Goal: Task Accomplishment & Management: Complete application form

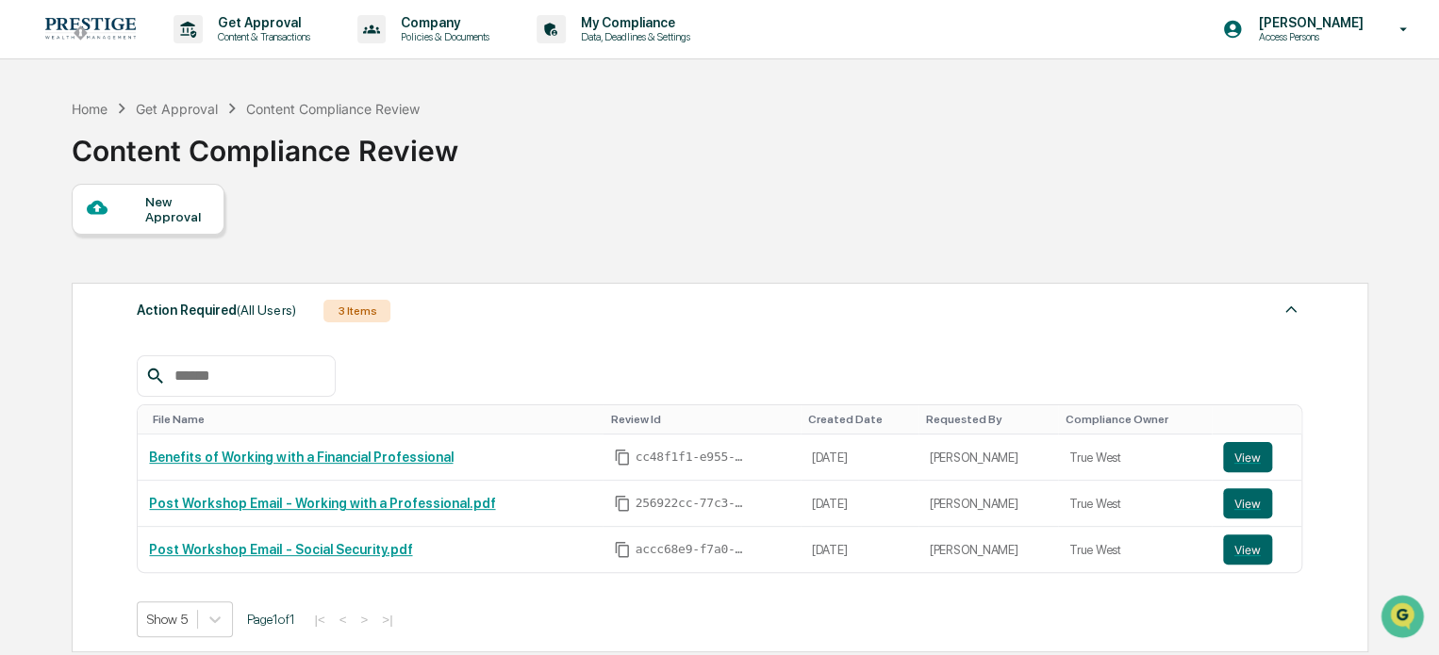
click at [190, 226] on div "New Approval" at bounding box center [148, 209] width 153 height 51
click at [174, 208] on div "New Approval" at bounding box center [176, 209] width 63 height 30
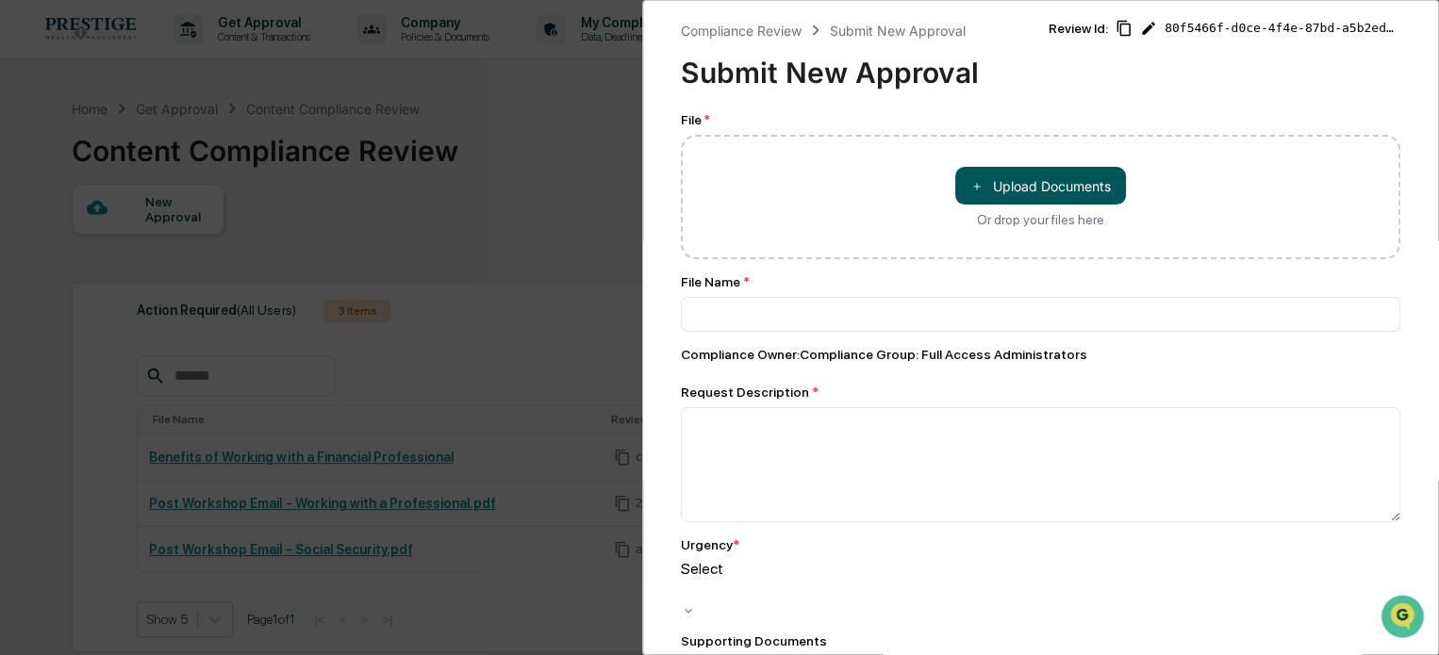
click at [1018, 176] on button "＋ Upload Documents" at bounding box center [1040, 186] width 171 height 38
type input "**********"
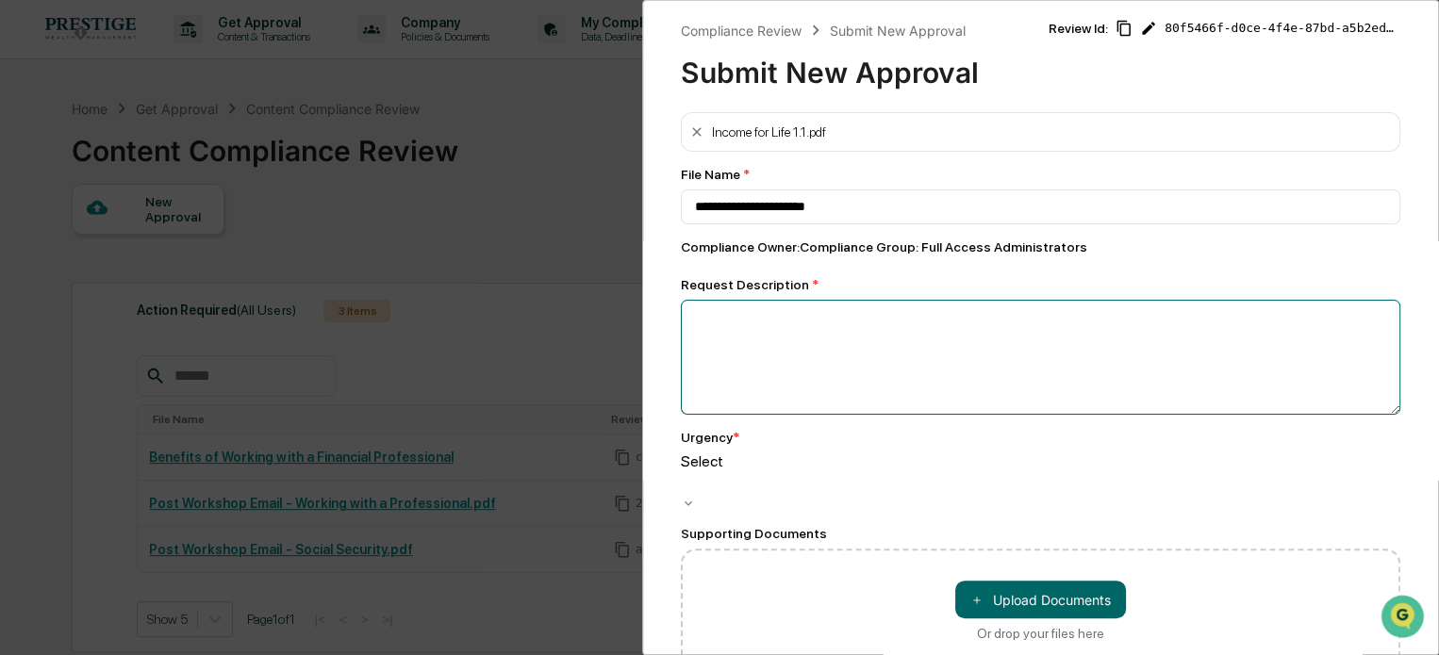
click at [767, 319] on textarea at bounding box center [1041, 357] width 720 height 115
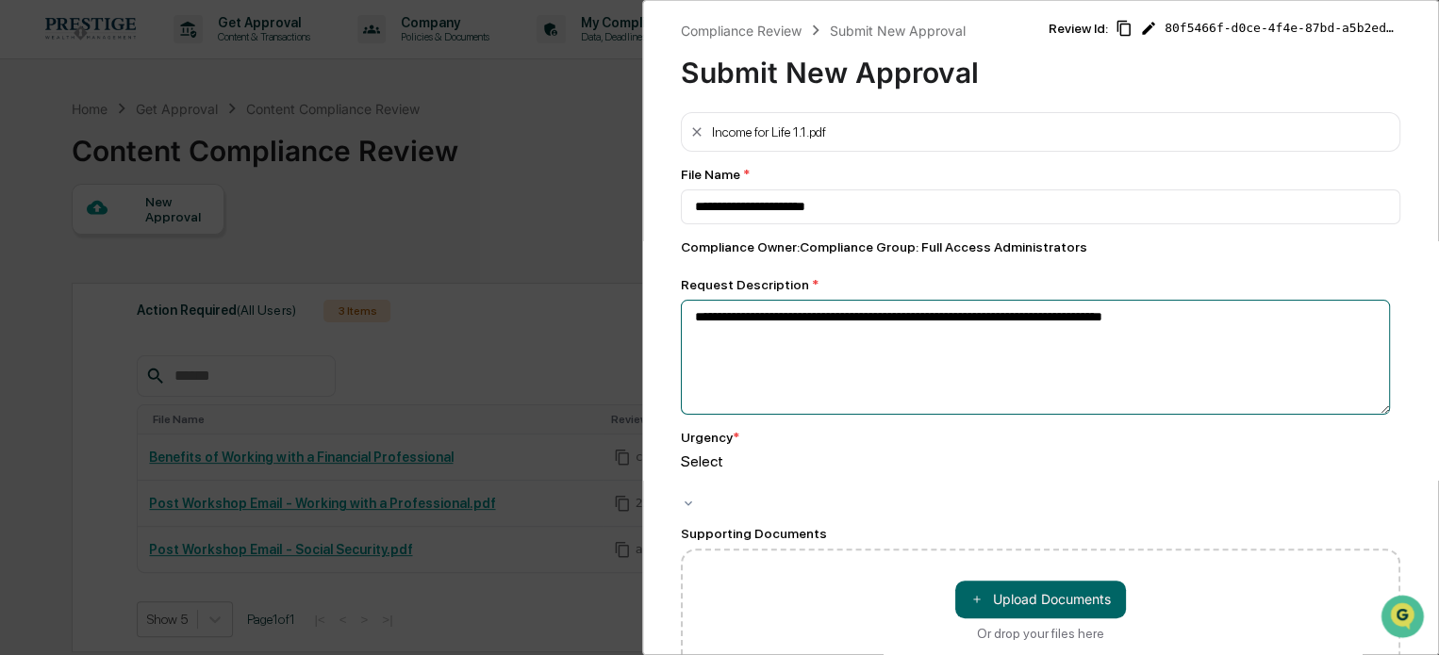
type textarea "**********"
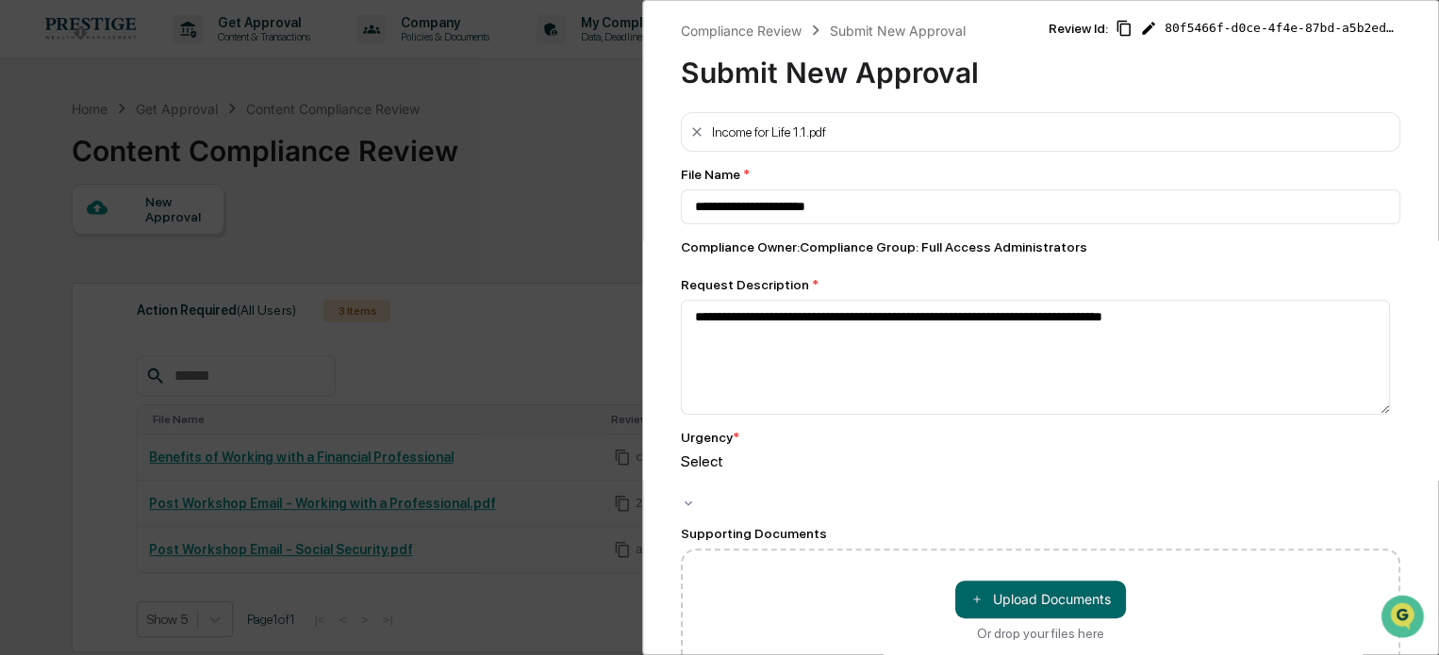
click at [686, 472] on div at bounding box center [684, 483] width 3 height 22
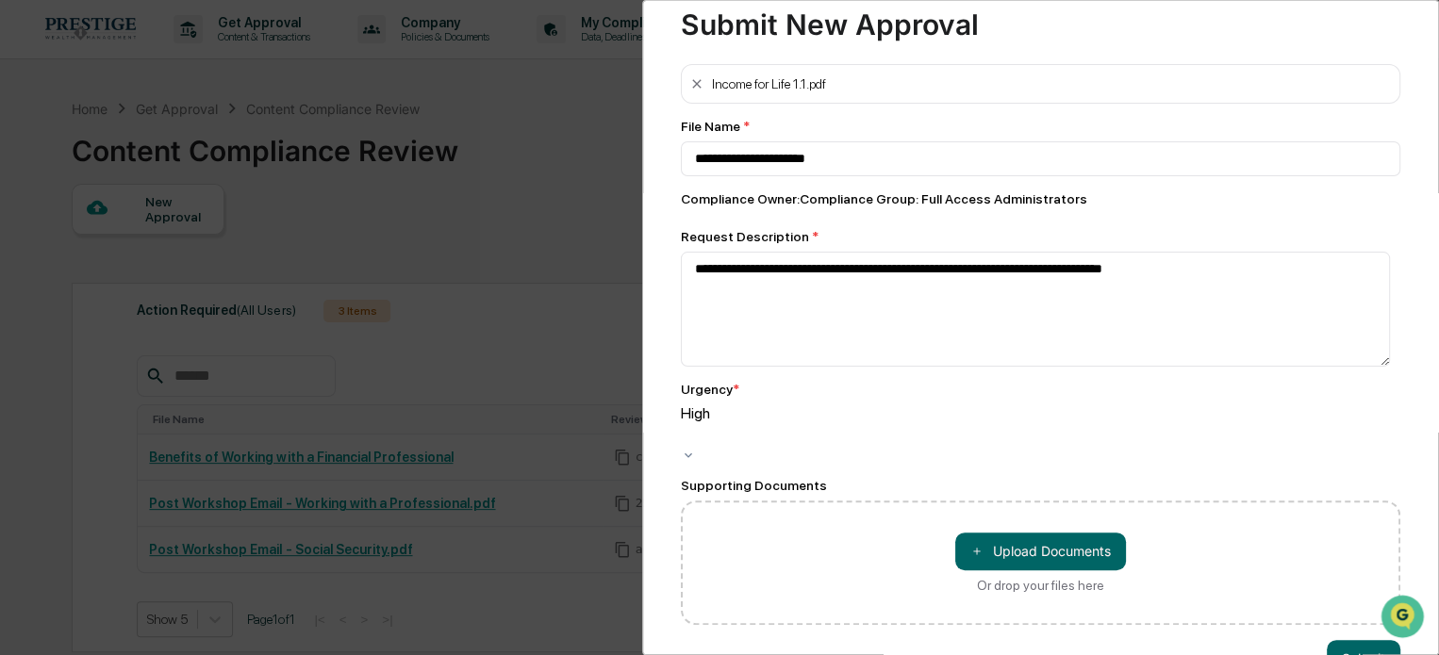
scroll to position [91, 0]
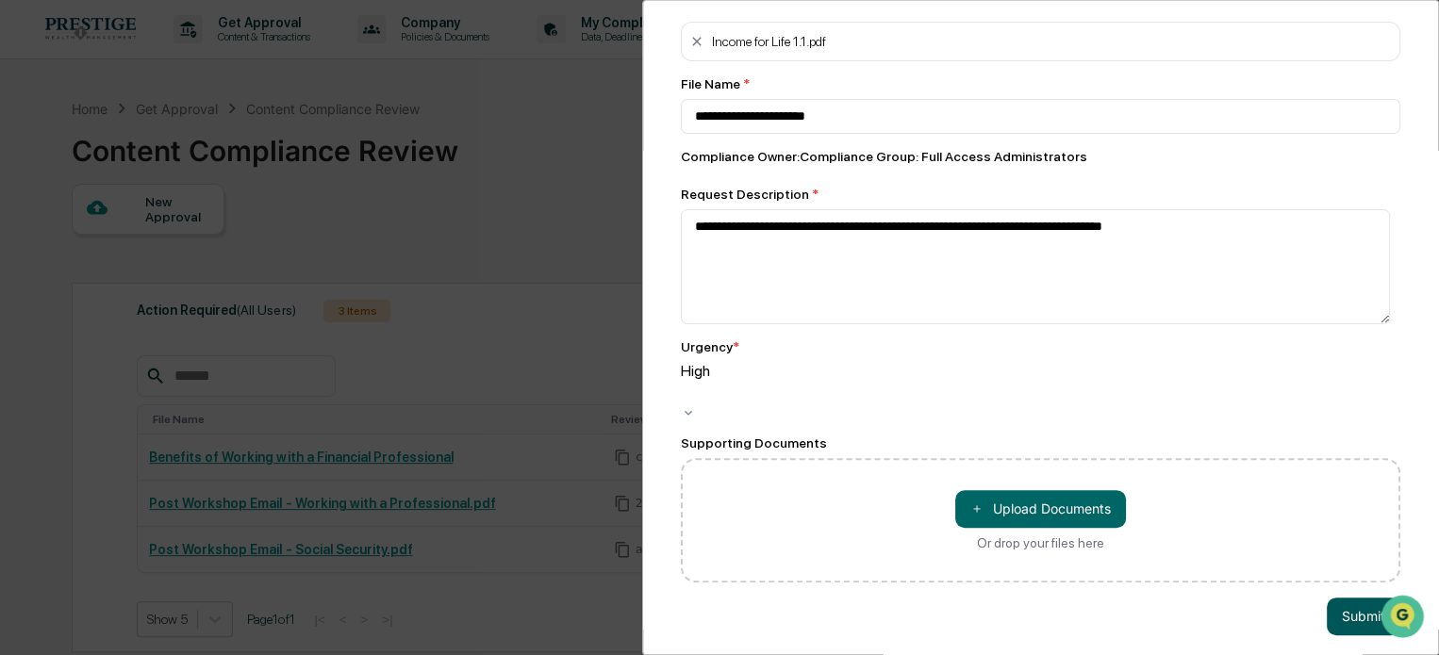
click at [1335, 599] on button "Submit" at bounding box center [1364, 617] width 74 height 38
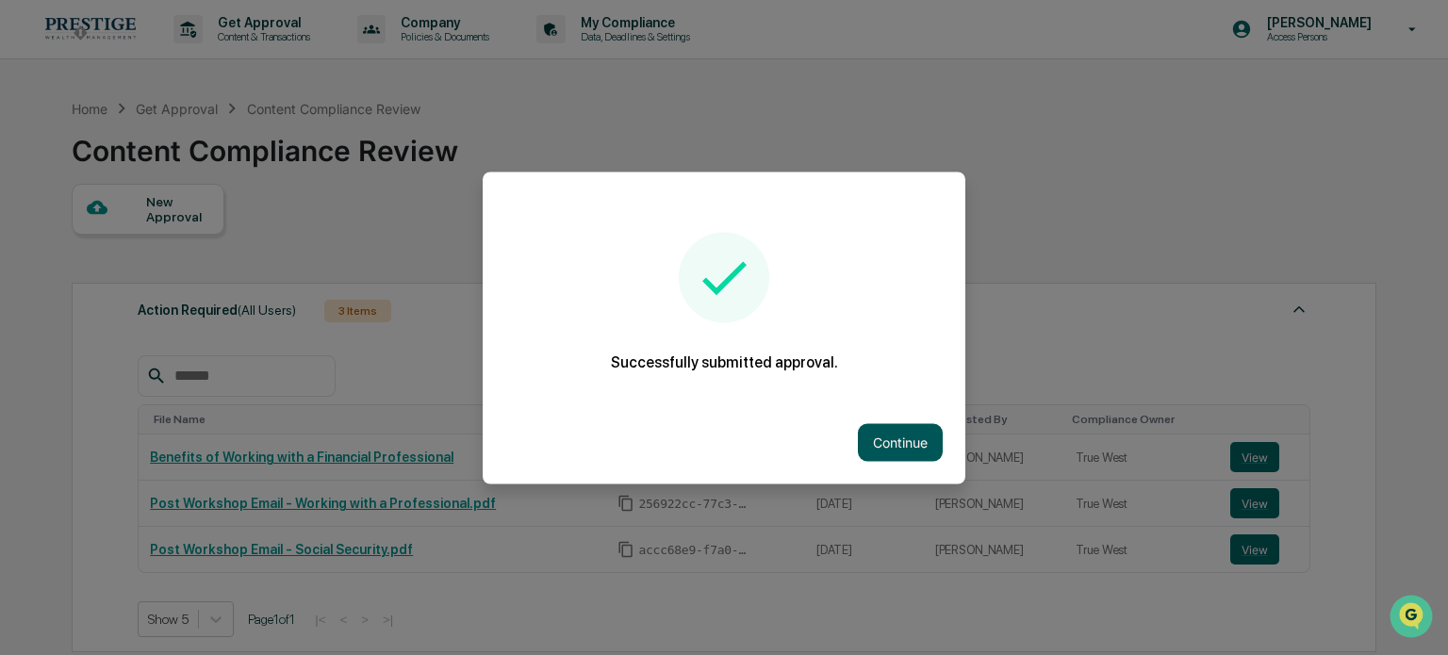
click at [917, 448] on button "Continue" at bounding box center [900, 442] width 85 height 38
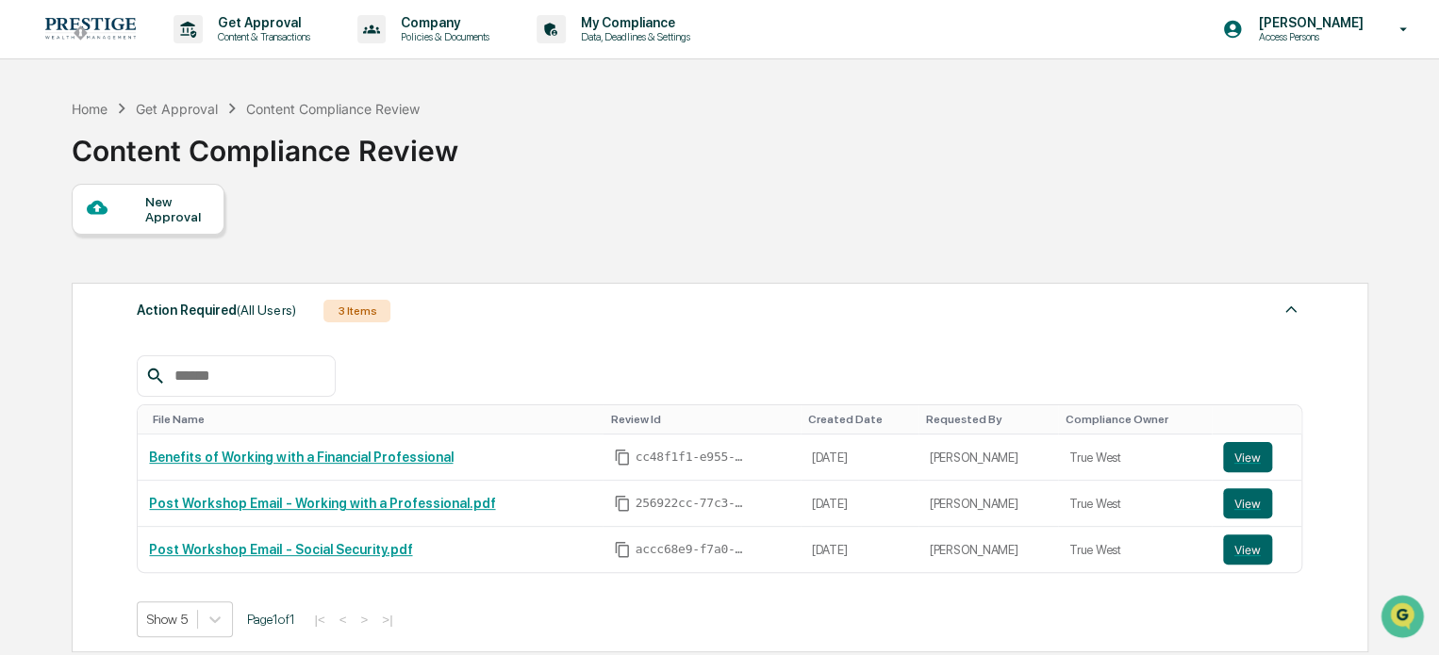
click at [136, 212] on div at bounding box center [116, 209] width 59 height 24
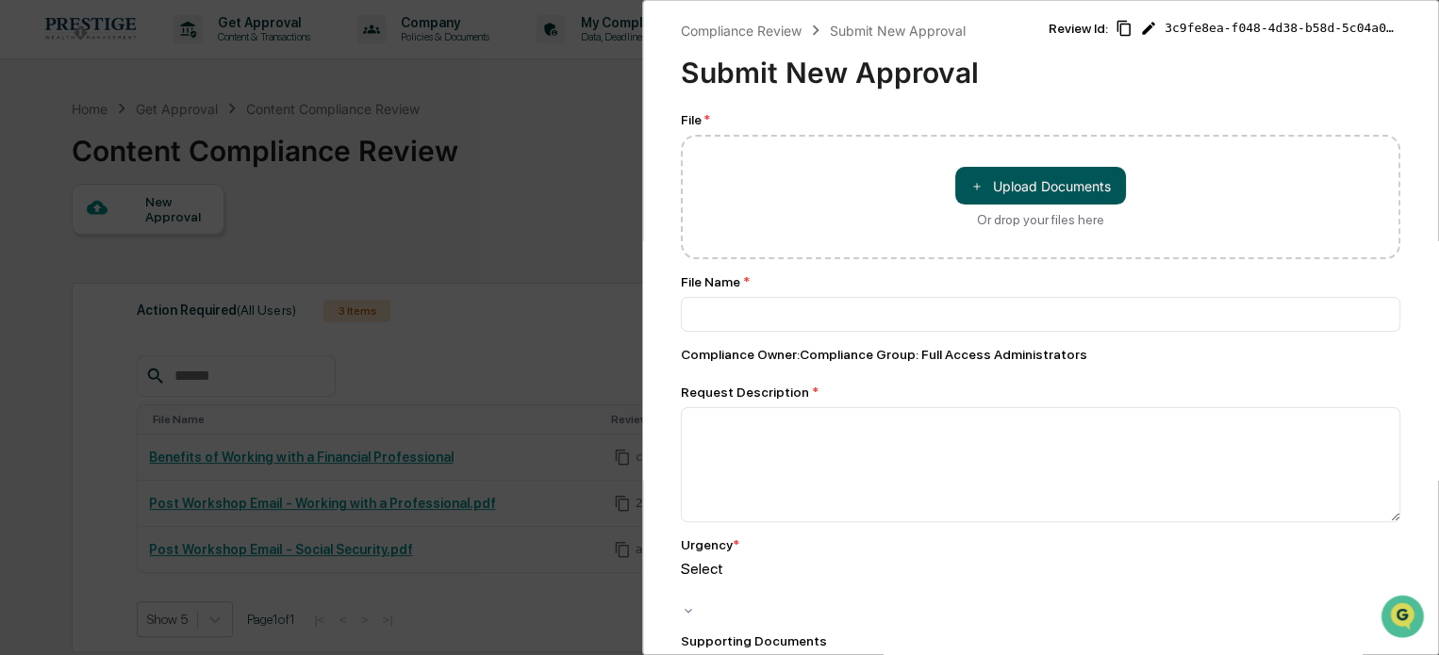
click at [1076, 182] on button "＋ Upload Documents" at bounding box center [1040, 186] width 171 height 38
type input "**********"
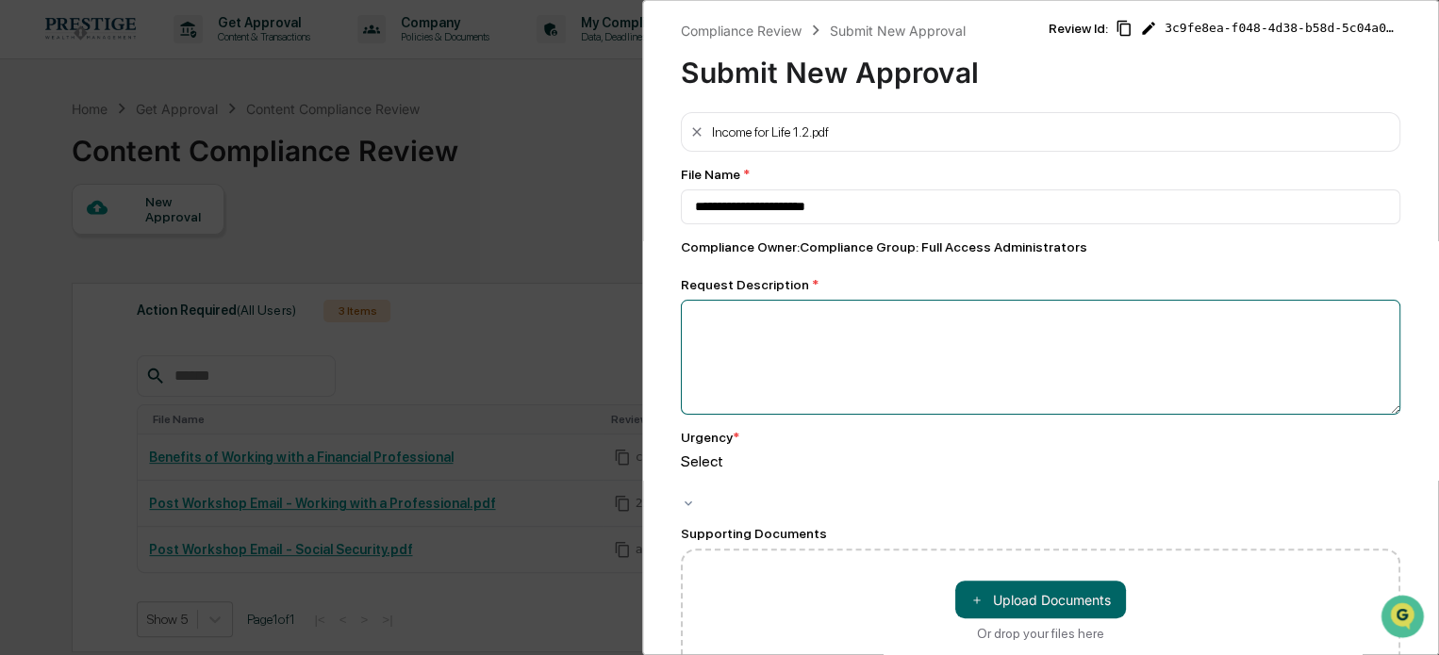
click at [714, 369] on textarea at bounding box center [1041, 357] width 720 height 115
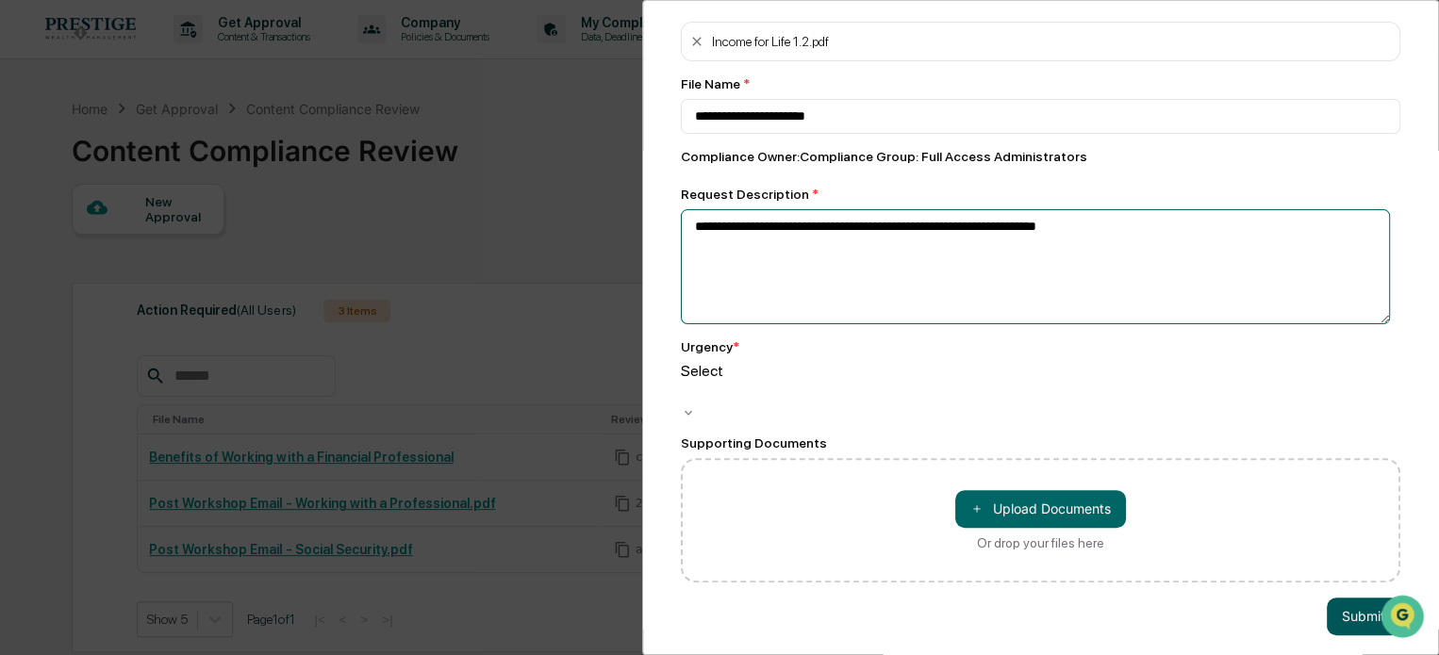
type textarea "**********"
click at [1348, 604] on button "Submit" at bounding box center [1364, 617] width 74 height 38
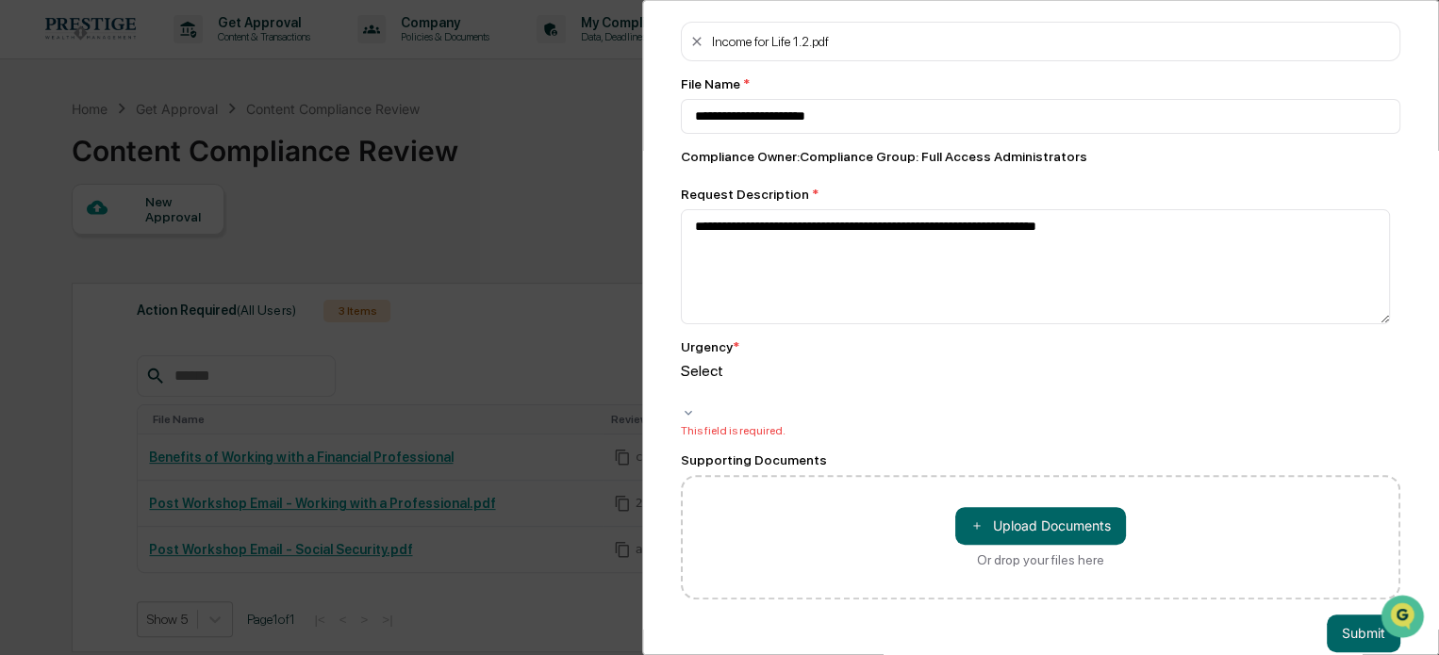
drag, startPoint x: 788, startPoint y: 384, endPoint x: 783, endPoint y: 395, distance: 12.7
click at [686, 384] on div at bounding box center [684, 393] width 3 height 22
click at [1333, 625] on button "Submit" at bounding box center [1364, 634] width 74 height 38
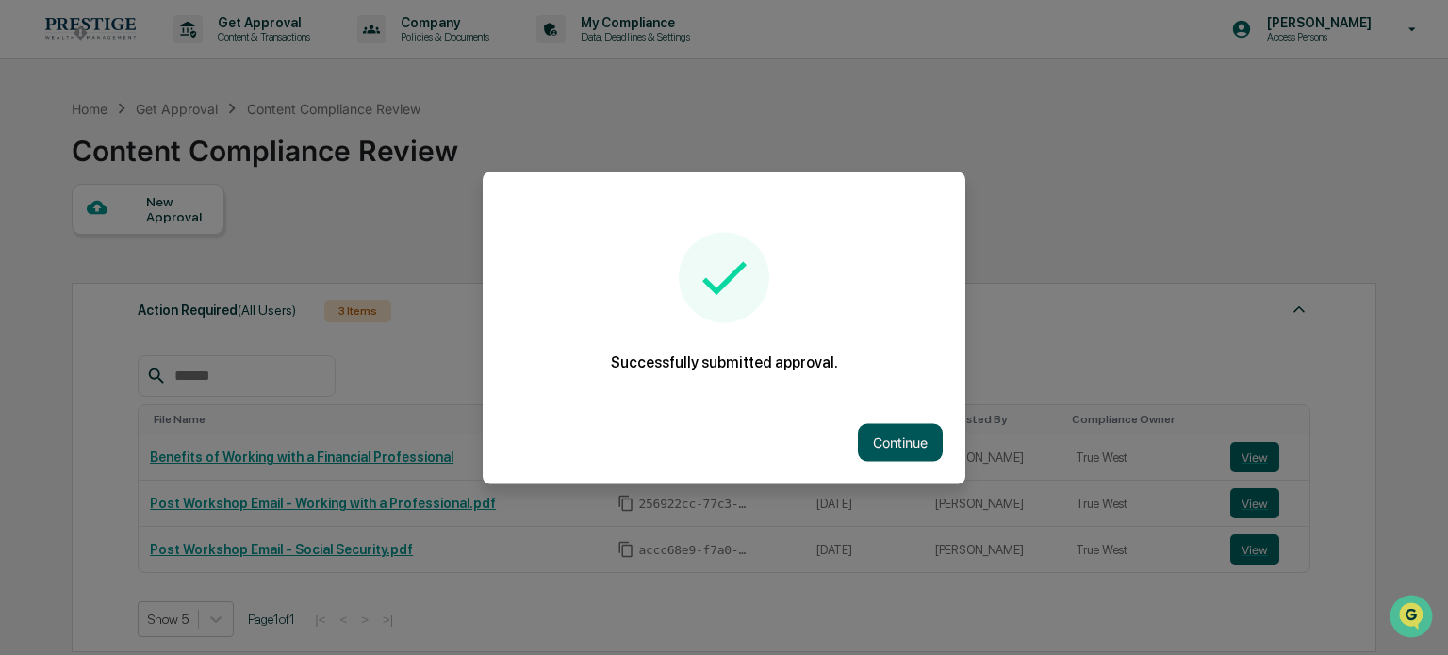
click at [927, 440] on button "Continue" at bounding box center [900, 442] width 85 height 38
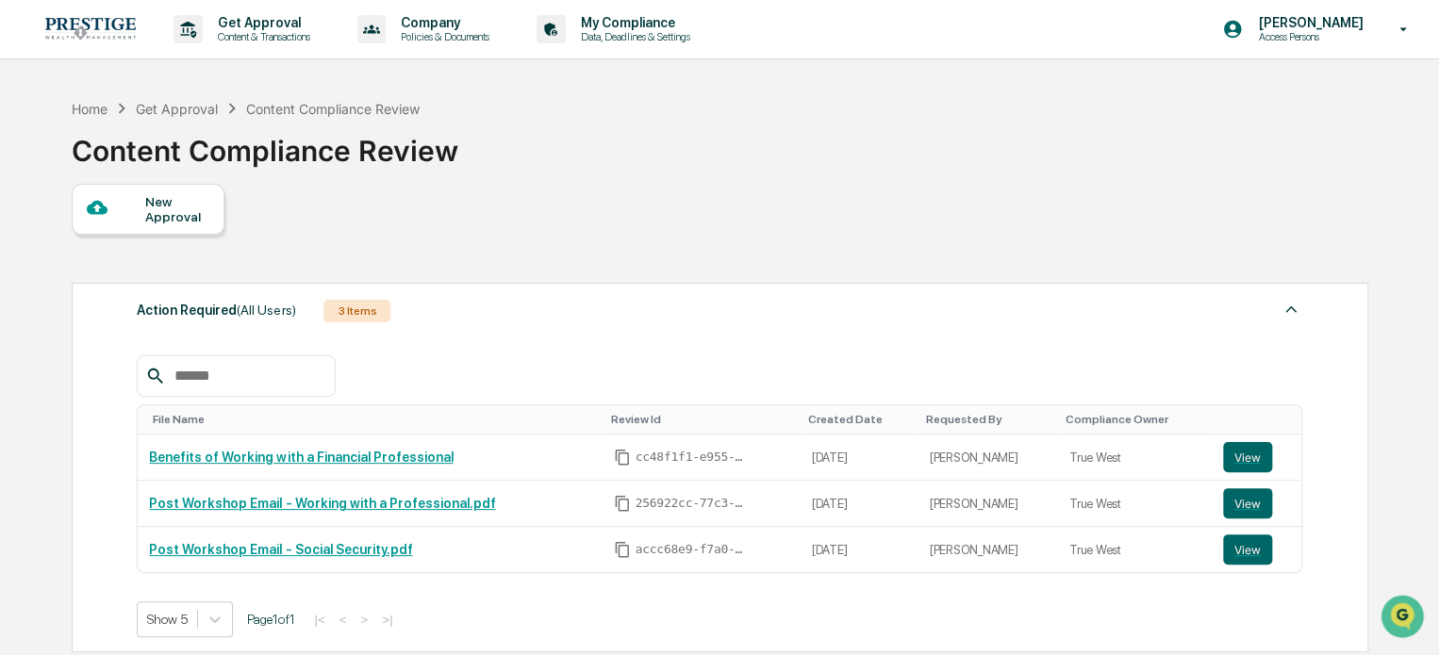
click at [181, 224] on div "New Approval" at bounding box center [176, 209] width 63 height 30
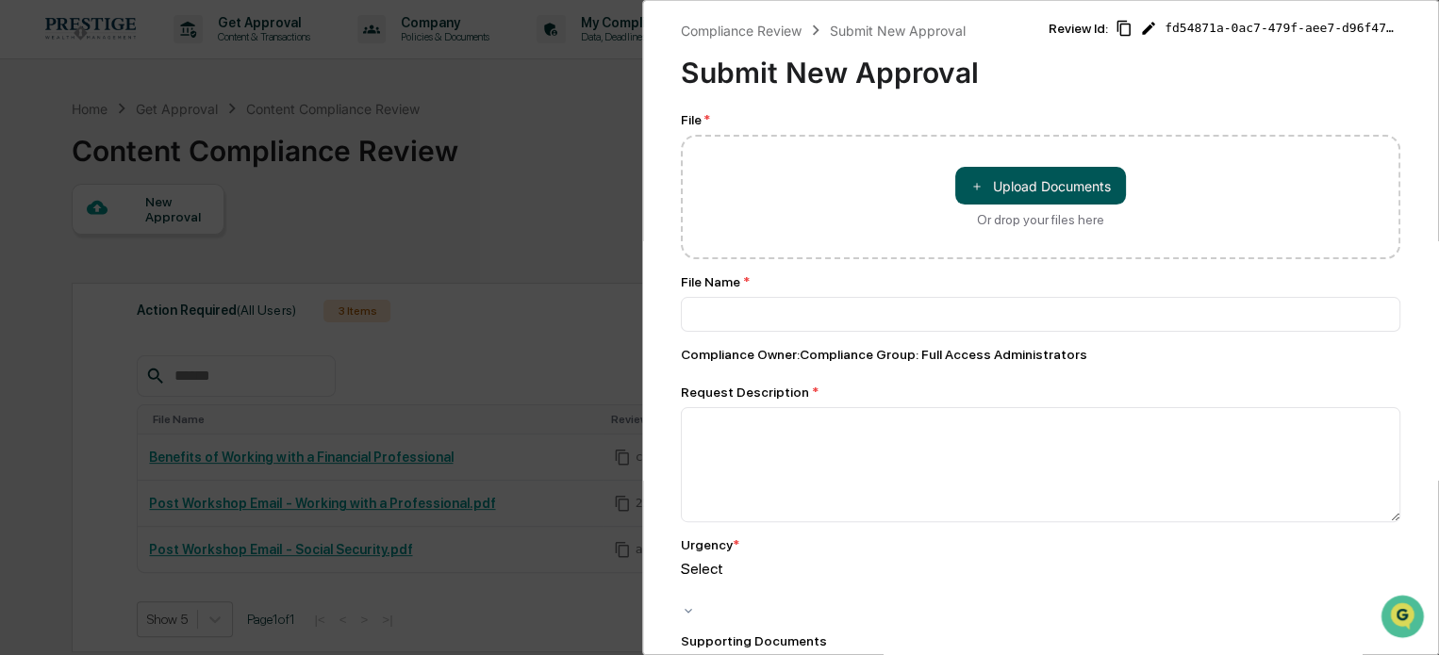
click at [1069, 184] on button "＋ Upload Documents" at bounding box center [1040, 186] width 171 height 38
type input "**********"
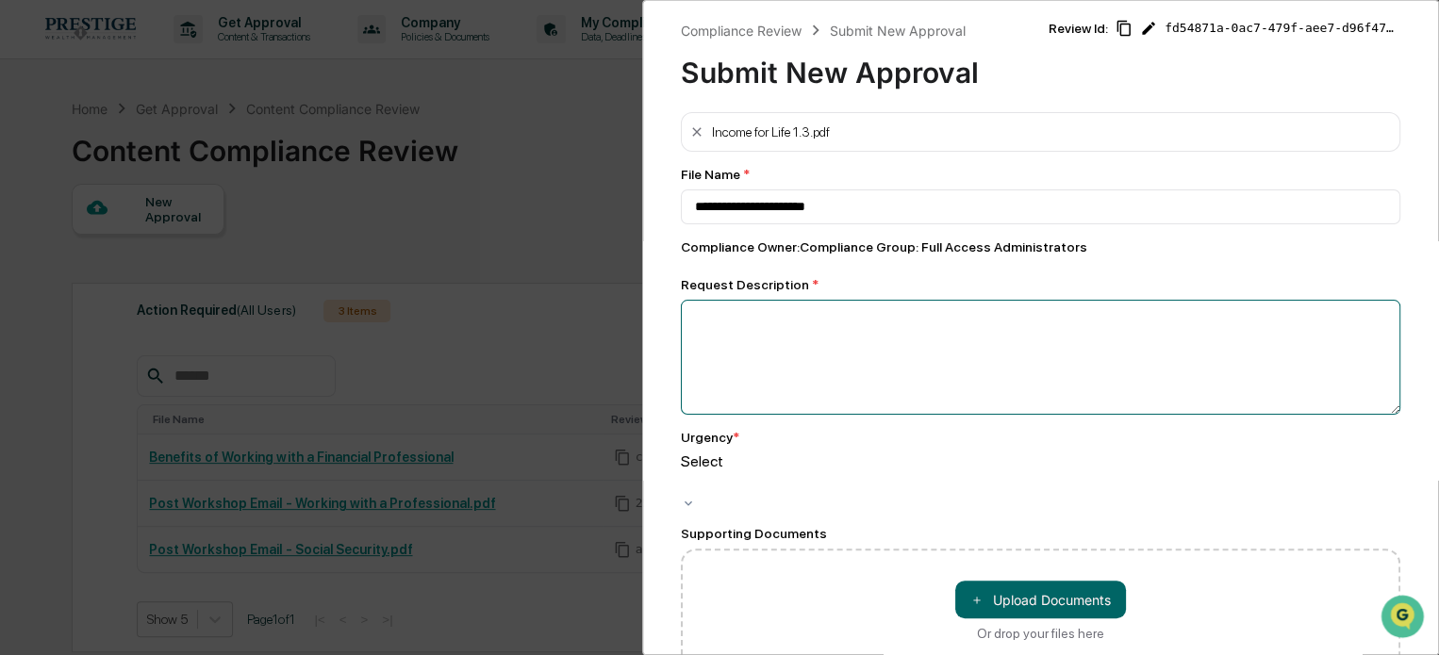
click at [737, 310] on textarea at bounding box center [1041, 357] width 720 height 115
type textarea "**********"
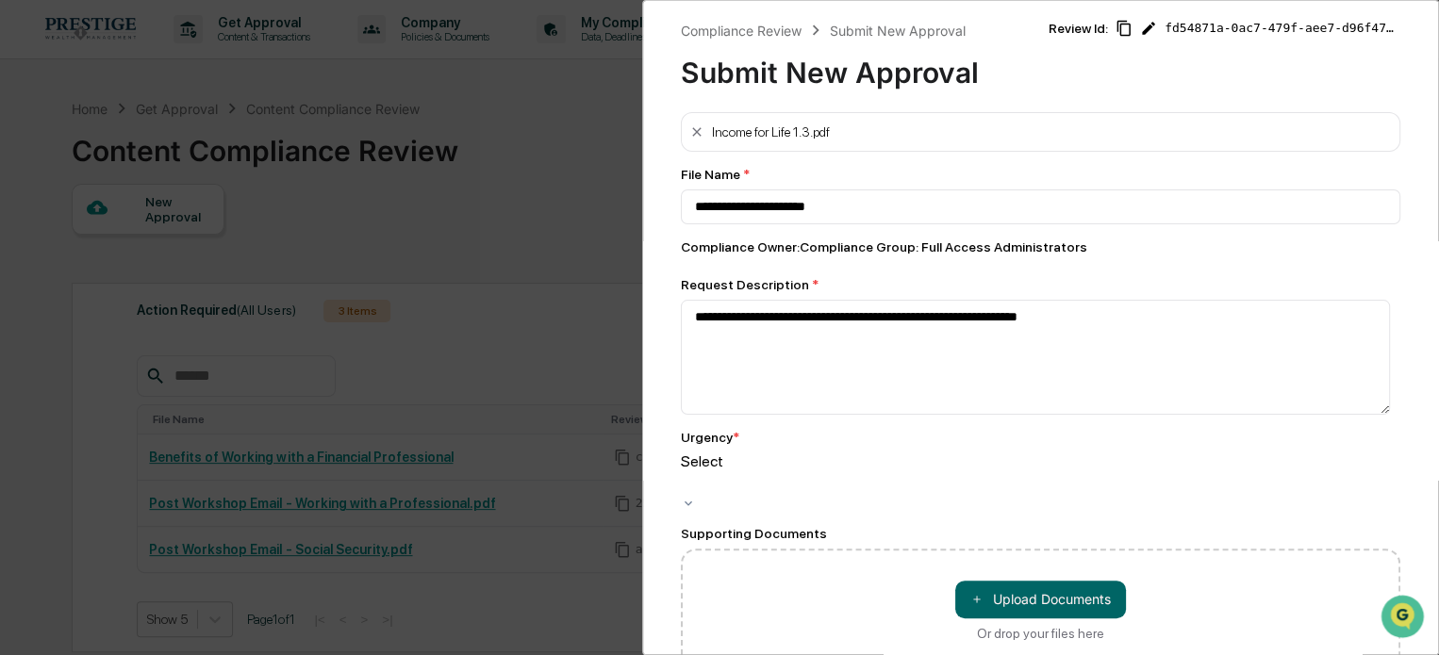
click at [686, 472] on div at bounding box center [684, 483] width 3 height 22
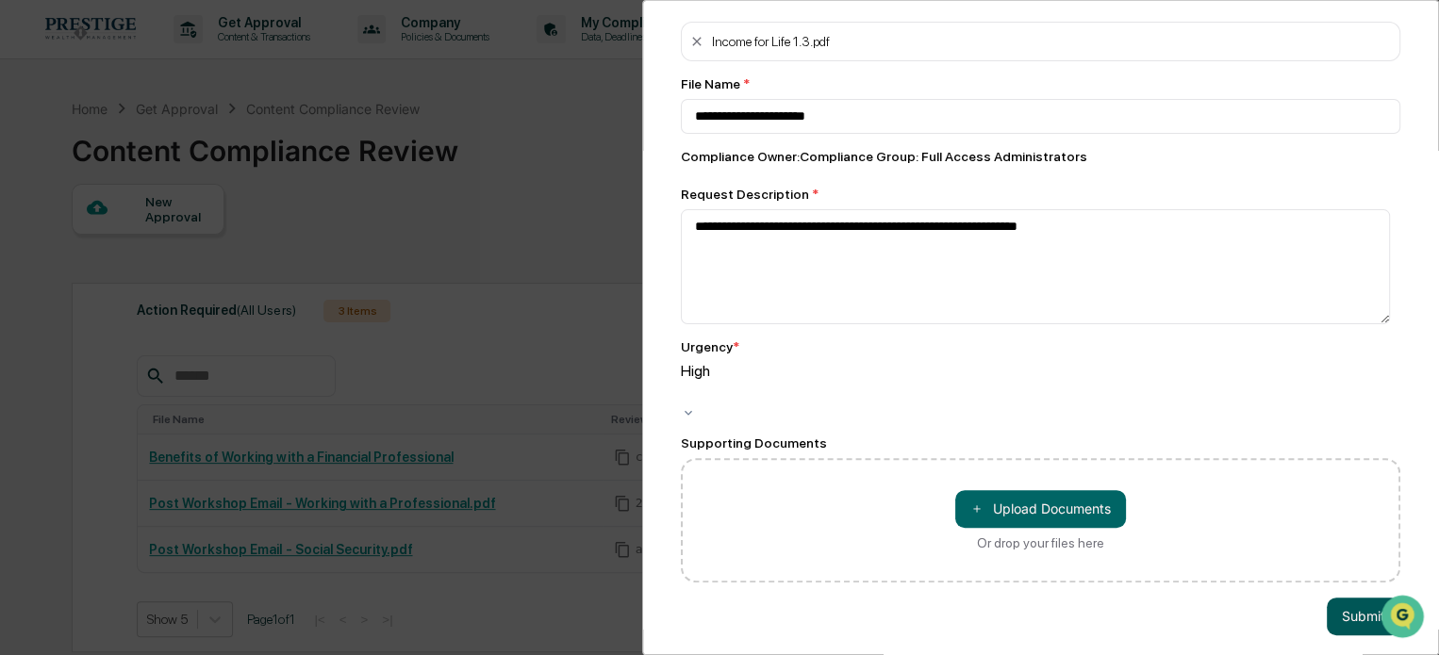
click at [1327, 598] on button "Submit" at bounding box center [1364, 617] width 74 height 38
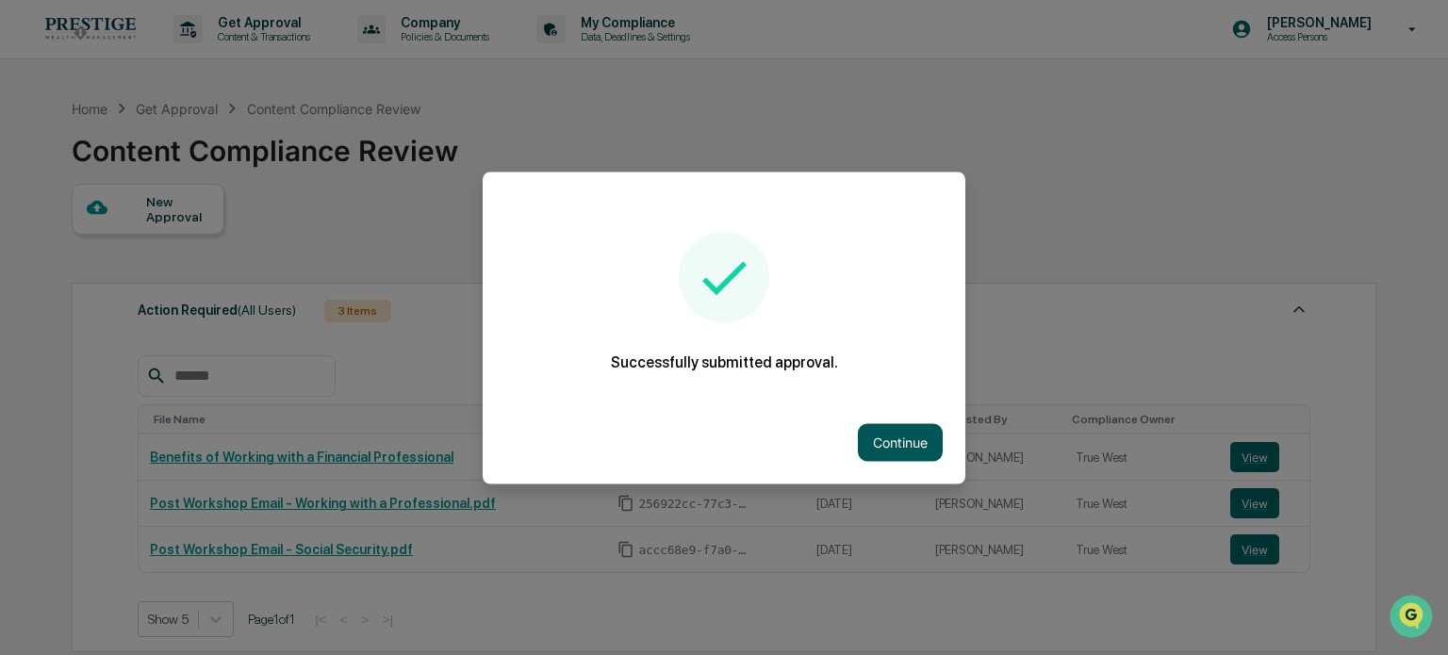
click at [894, 431] on button "Continue" at bounding box center [900, 442] width 85 height 38
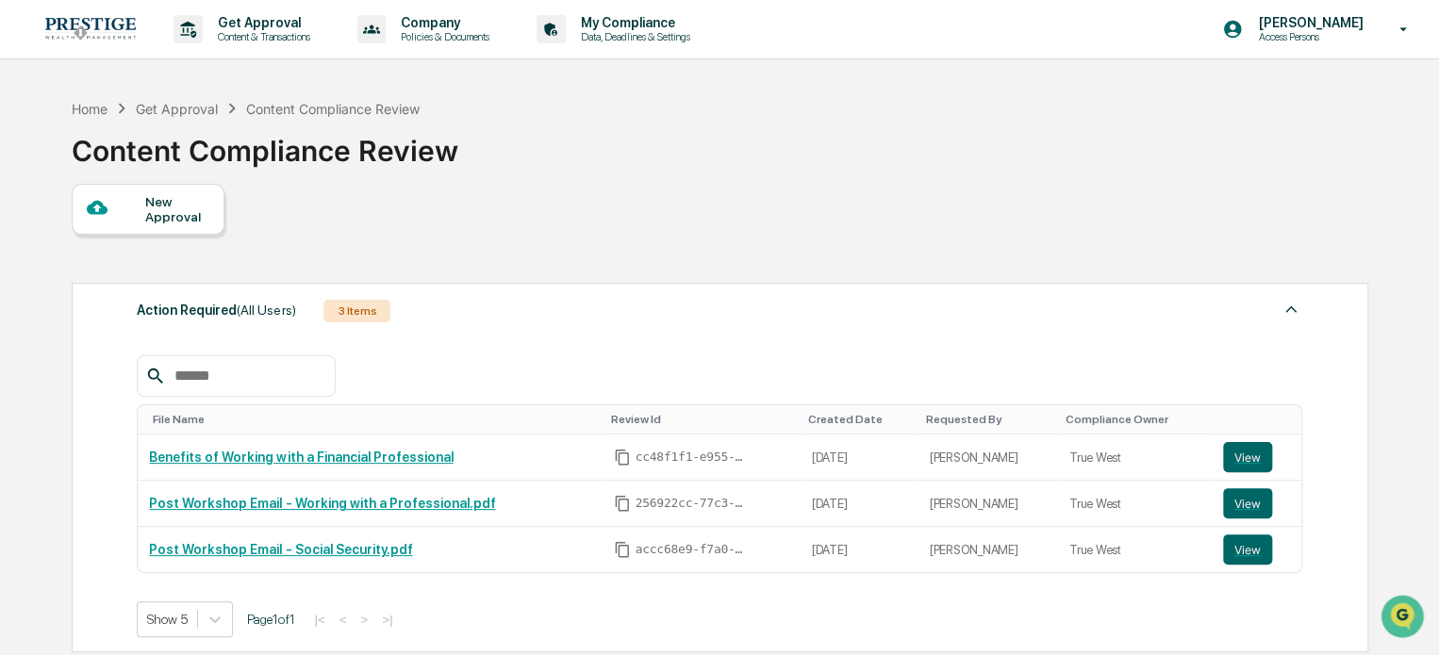
scroll to position [283, 0]
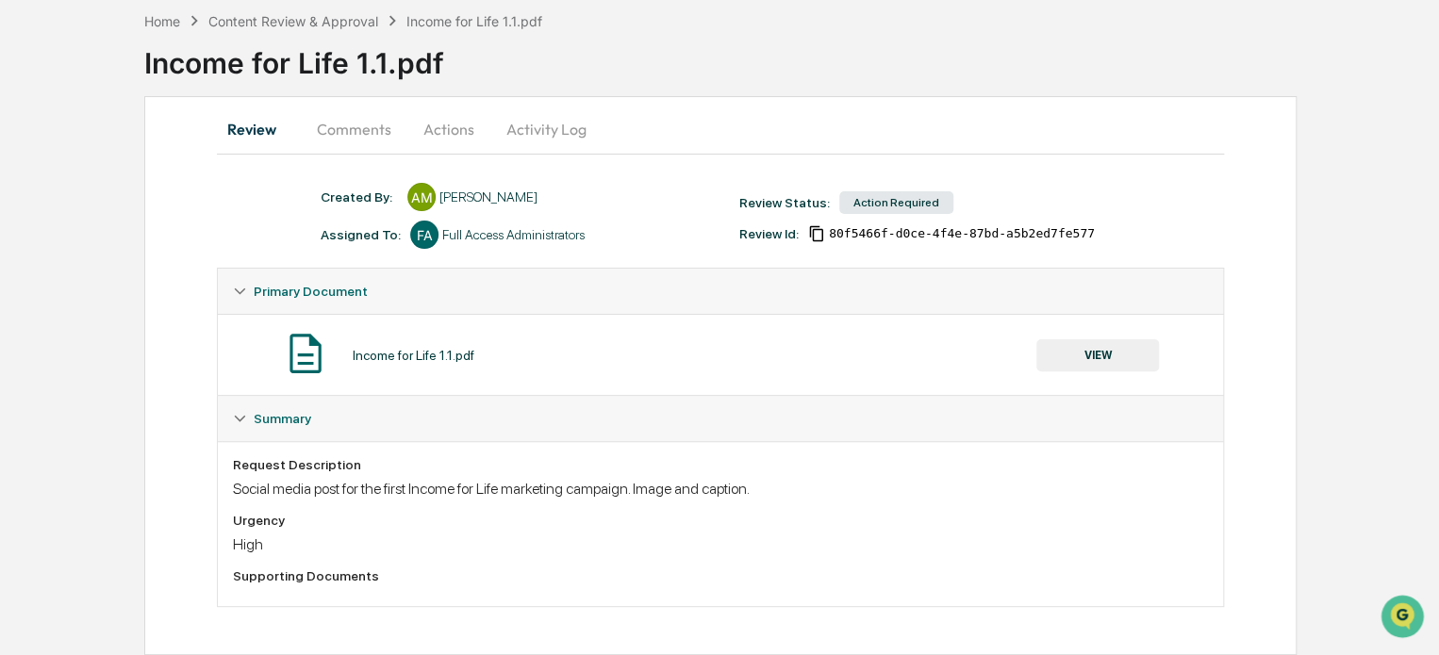
click at [331, 116] on button "Comments" at bounding box center [354, 129] width 105 height 45
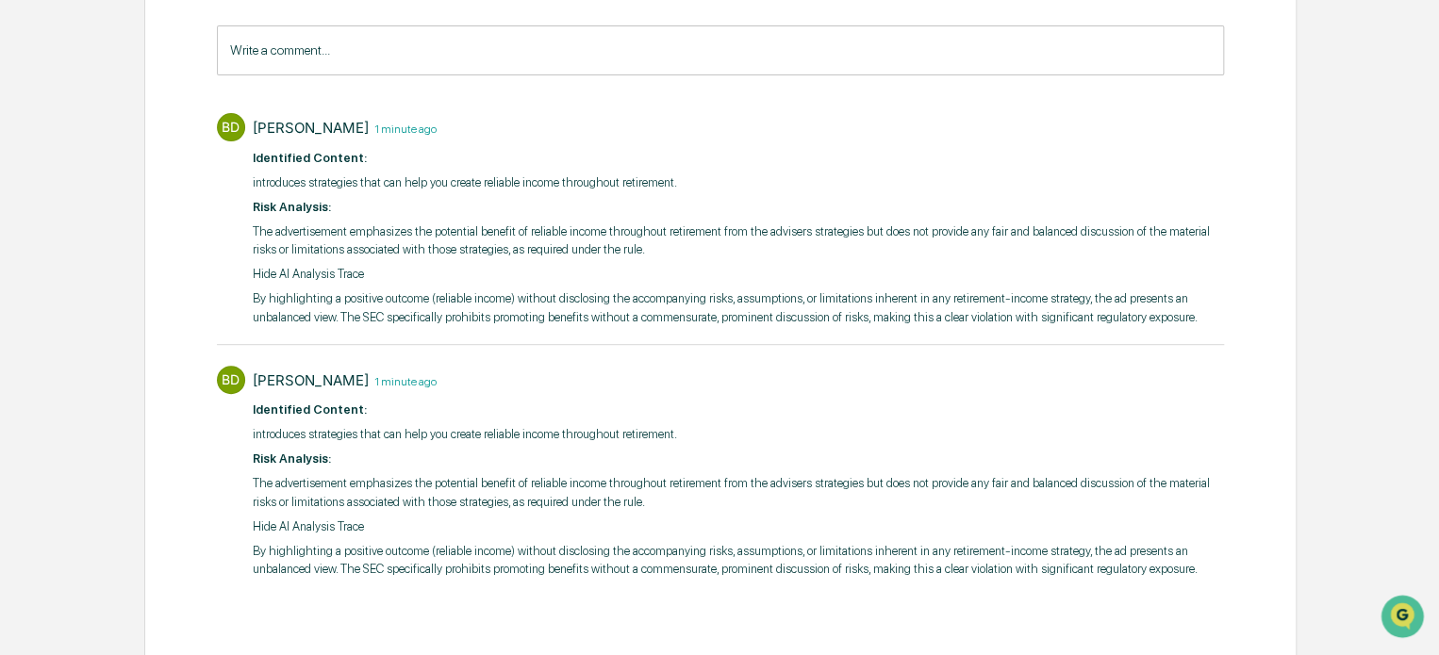
scroll to position [297, 0]
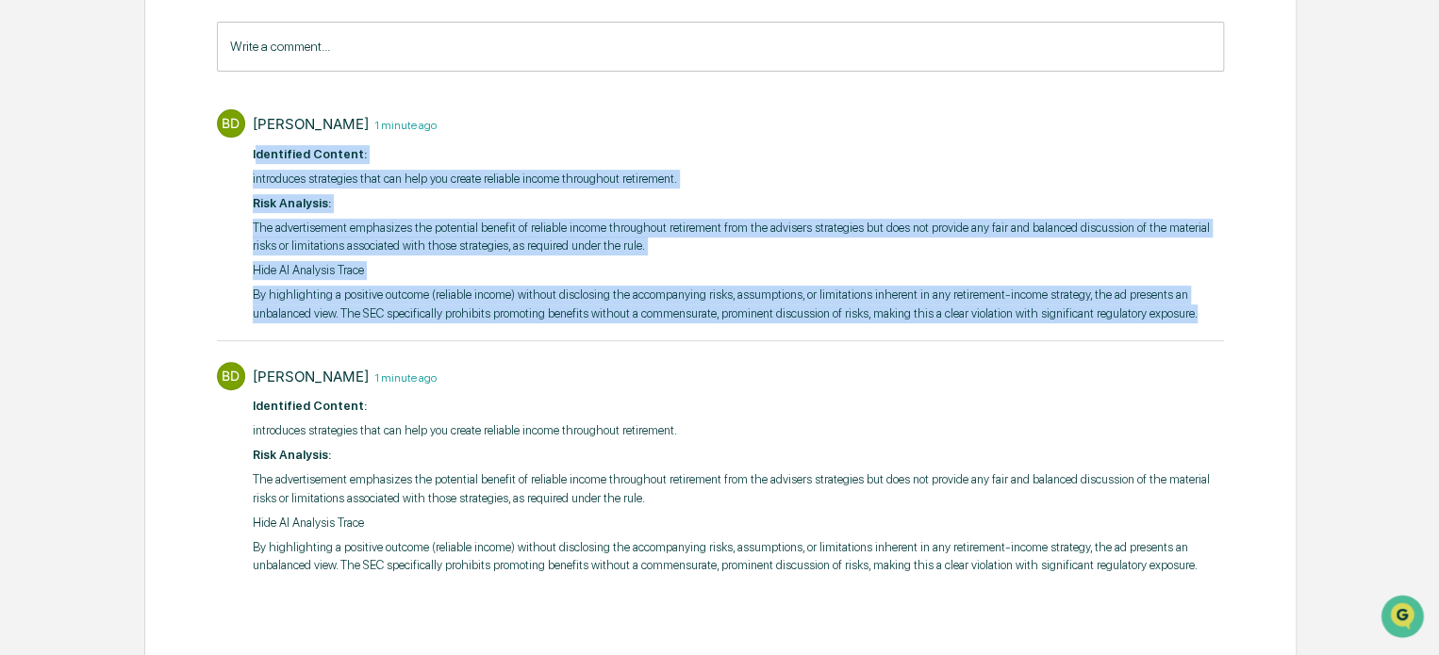
drag, startPoint x: 1203, startPoint y: 311, endPoint x: 256, endPoint y: 156, distance: 960.4
click at [256, 156] on div "​ Identified Content: introduces strategies that can help you create reliable i…" at bounding box center [738, 234] width 971 height 178
click at [1020, 249] on p "The advertisement emphasizes the potential benefit of reliable income throughou…" at bounding box center [738, 237] width 971 height 37
click at [1209, 312] on p "By highlighting a positive outcome (reliable income) without disclosing the acc…" at bounding box center [738, 304] width 971 height 37
drag, startPoint x: 1199, startPoint y: 316, endPoint x: 249, endPoint y: 147, distance: 964.5
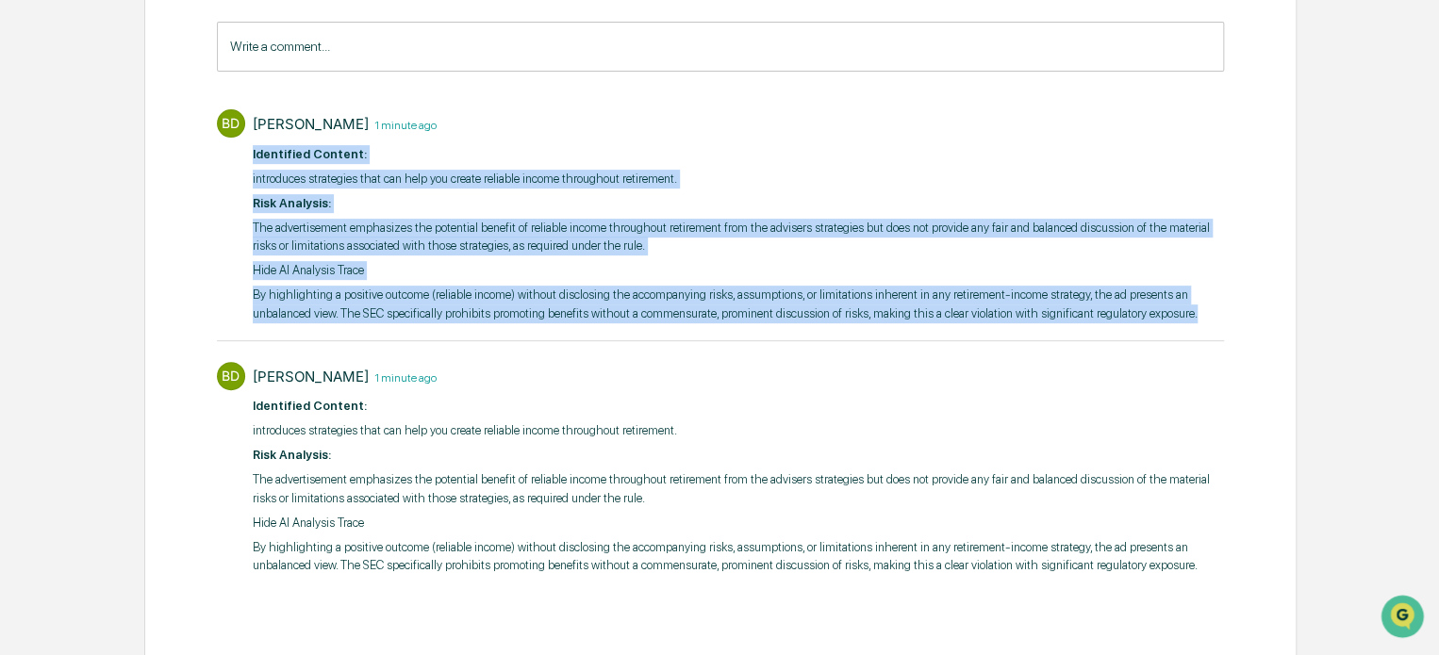
click at [249, 147] on div "BD Brian Drolet 1 minute ago ​ Identified Content: introduces strategies that c…" at bounding box center [720, 214] width 1007 height 229
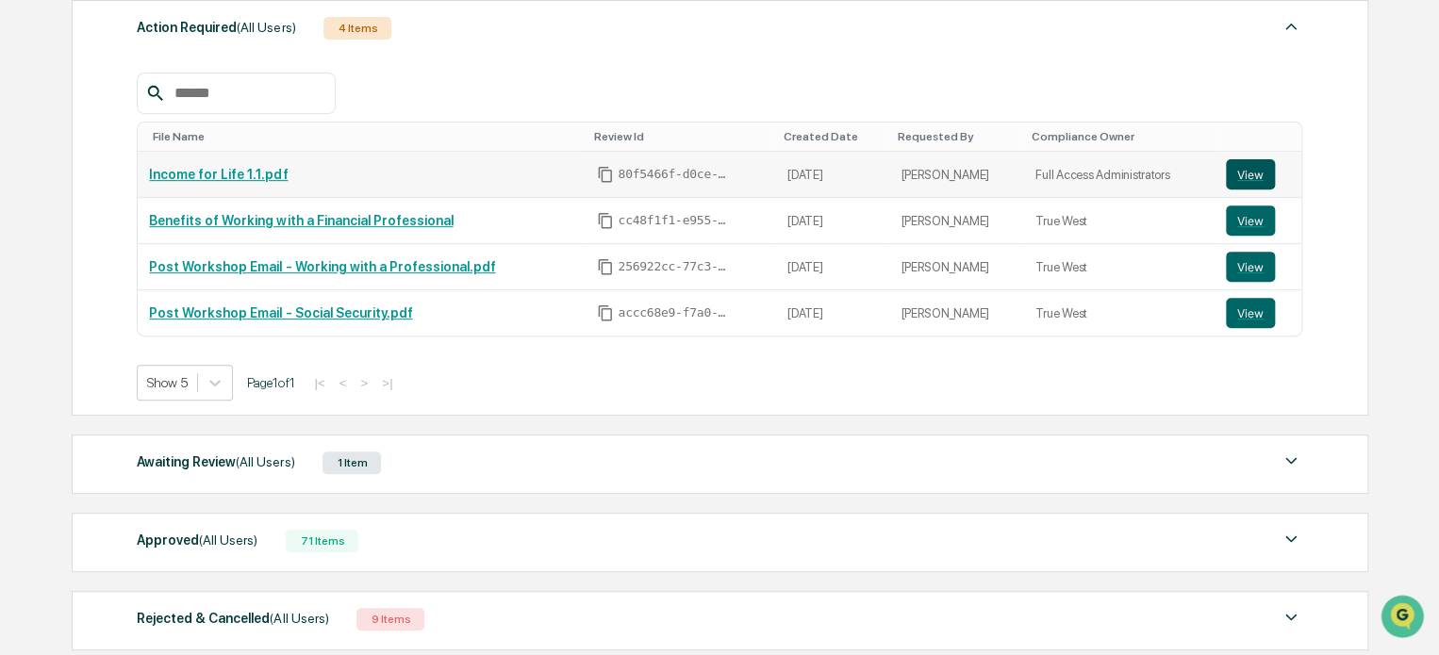
click at [1248, 167] on button "View" at bounding box center [1250, 174] width 49 height 30
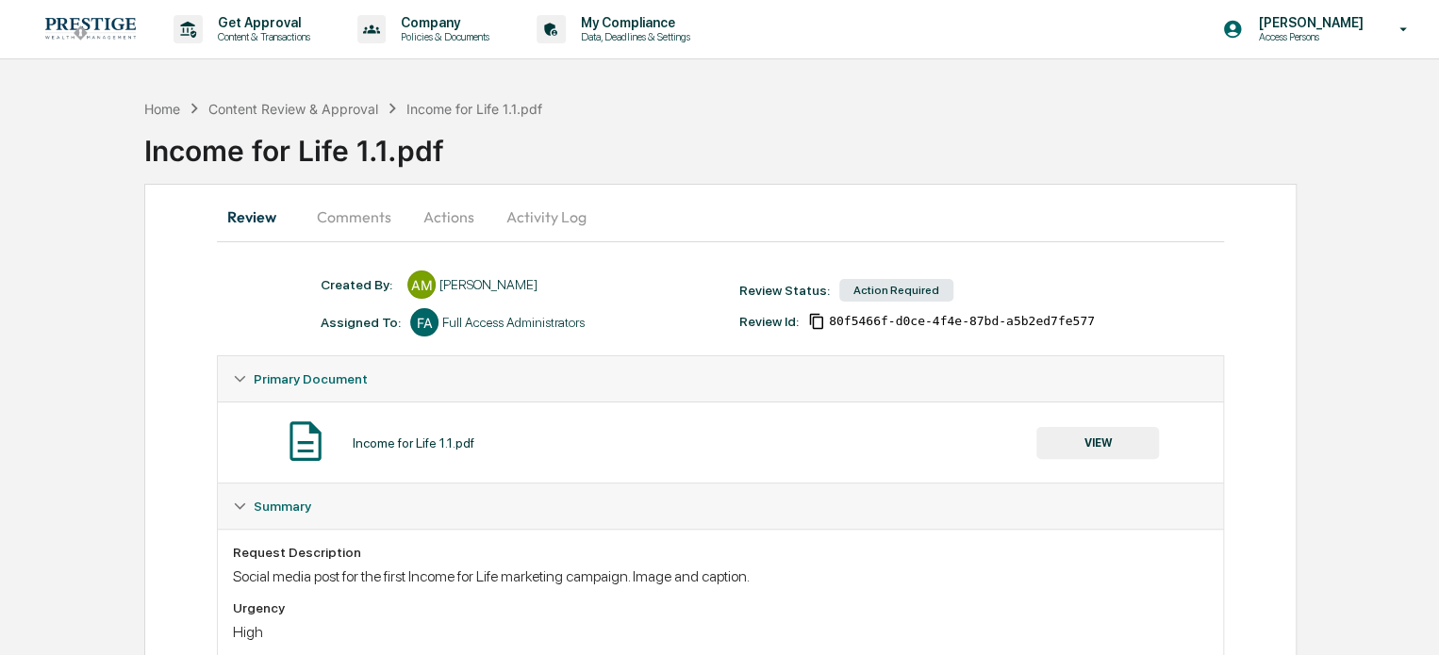
click at [433, 218] on button "Actions" at bounding box center [448, 216] width 85 height 45
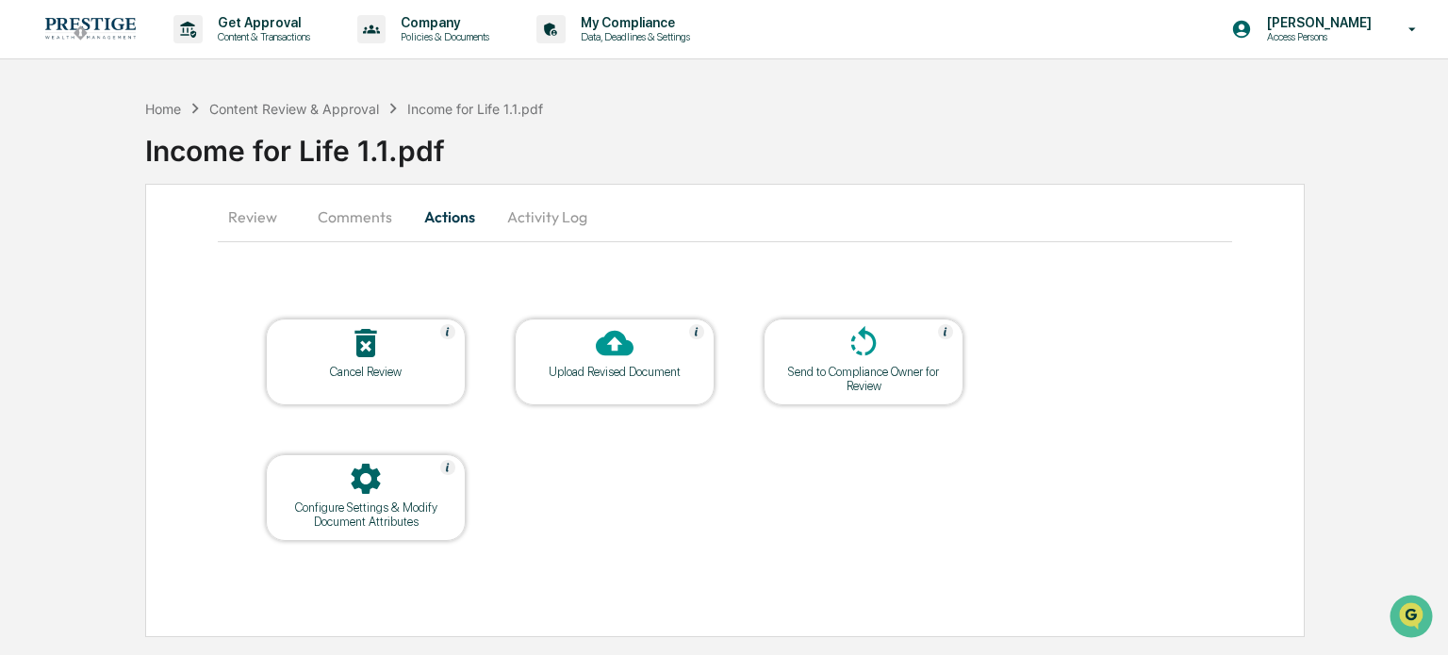
click at [622, 379] on div "Upload Revised Document" at bounding box center [615, 362] width 200 height 87
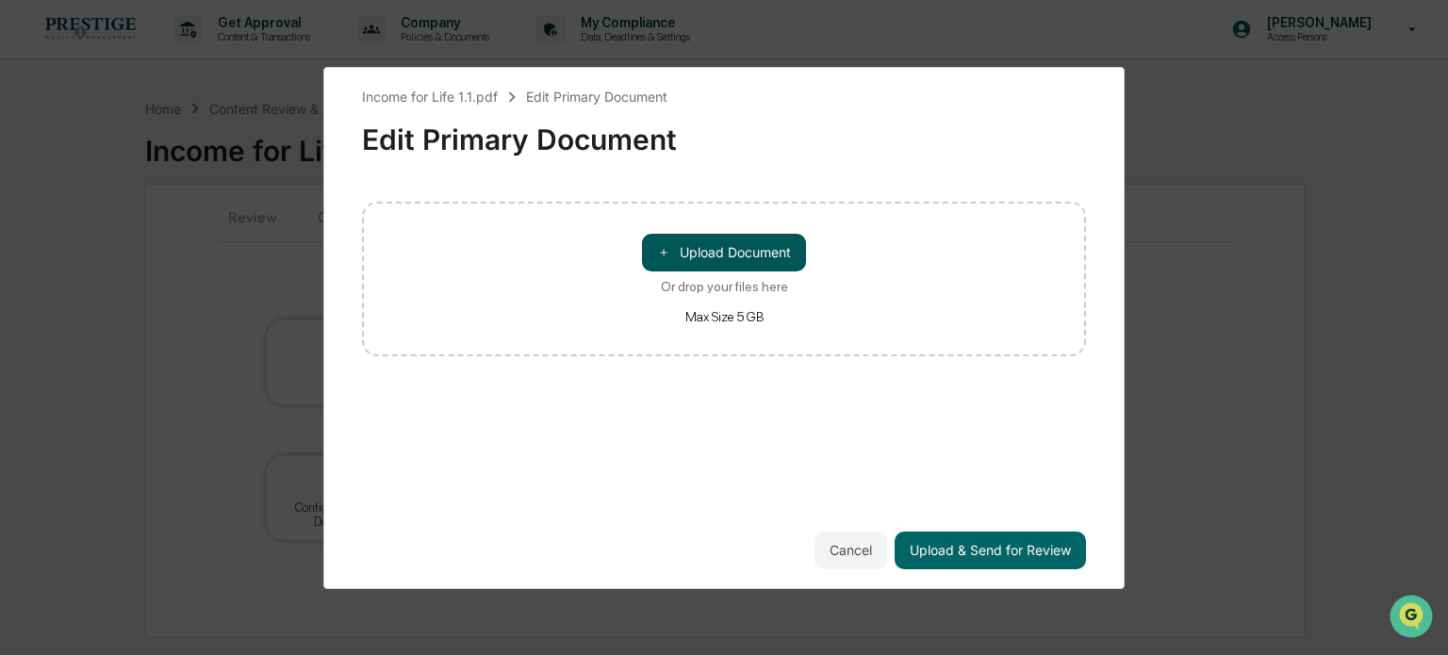
click at [720, 248] on button "＋ Upload Document" at bounding box center [724, 253] width 164 height 38
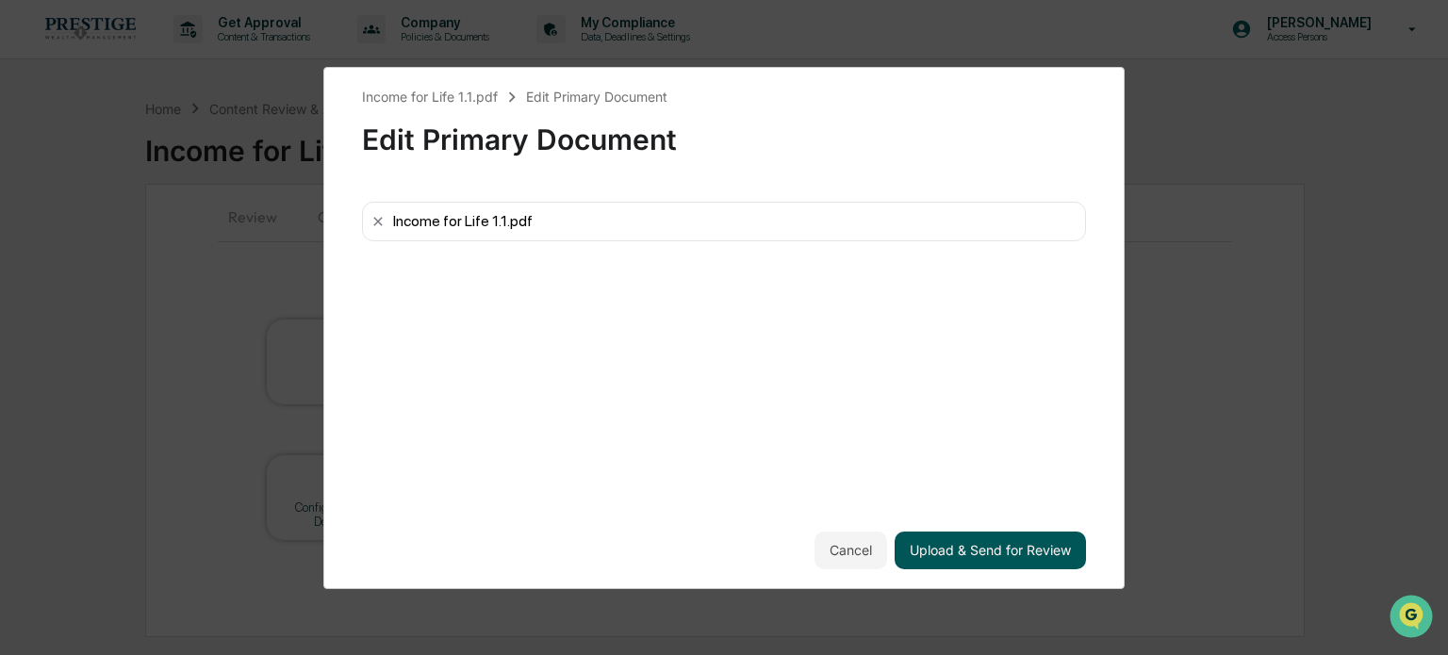
click at [1049, 550] on button "Upload & Send for Review" at bounding box center [990, 551] width 191 height 38
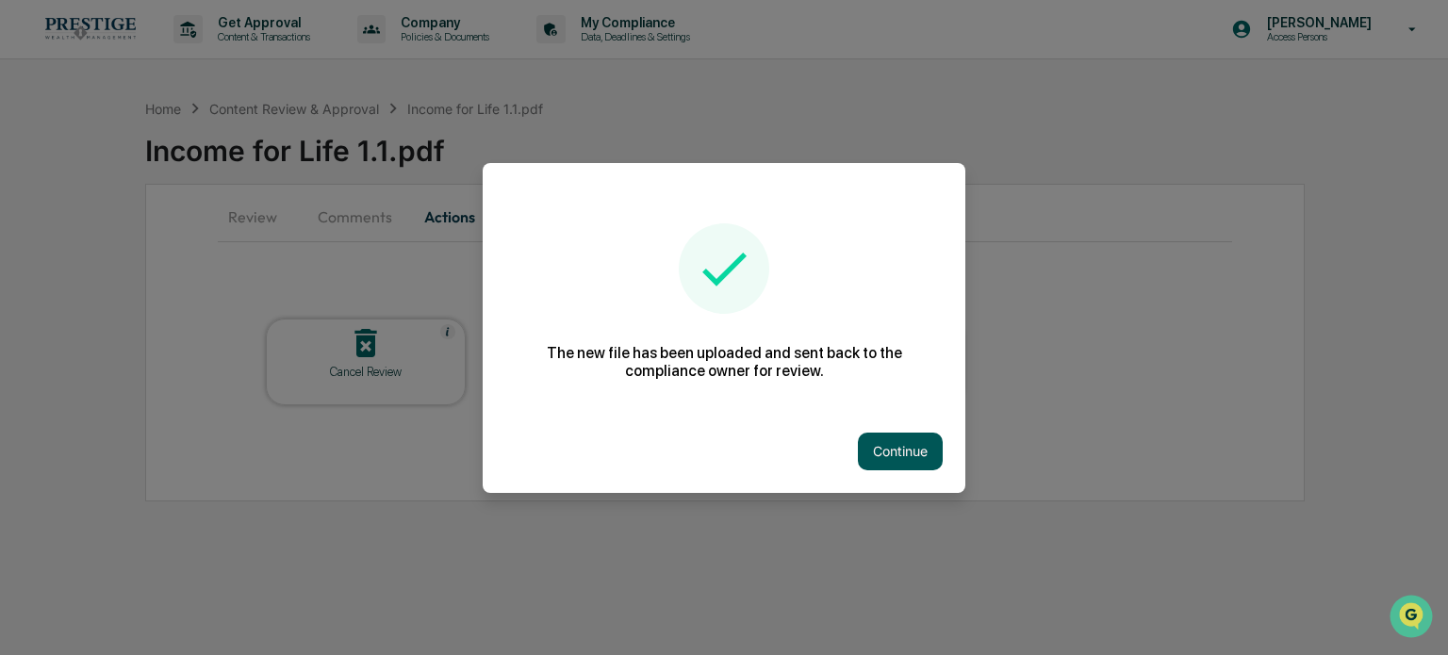
click at [907, 454] on button "Continue" at bounding box center [900, 452] width 85 height 38
